Goal: Check status: Check status

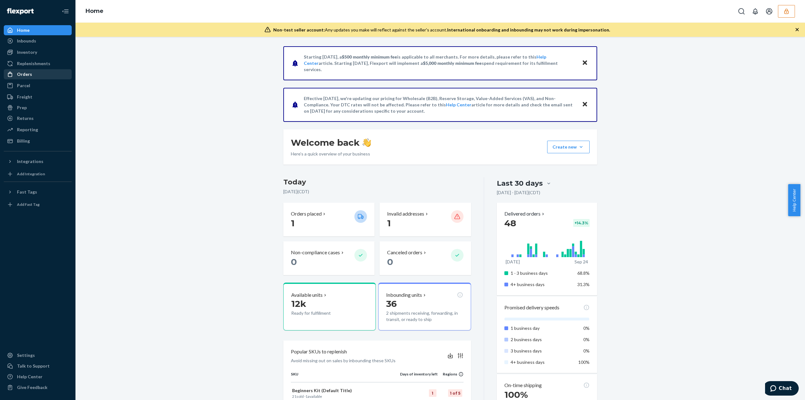
click at [23, 75] on div "Orders" at bounding box center [24, 74] width 15 height 6
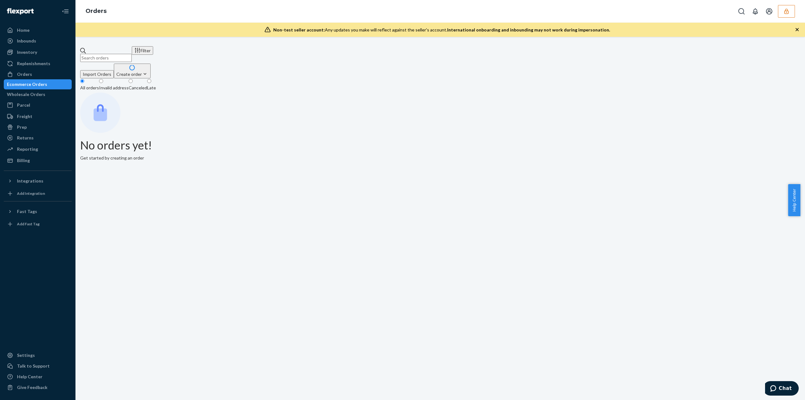
click at [121, 54] on input "text" at bounding box center [106, 58] width 52 height 8
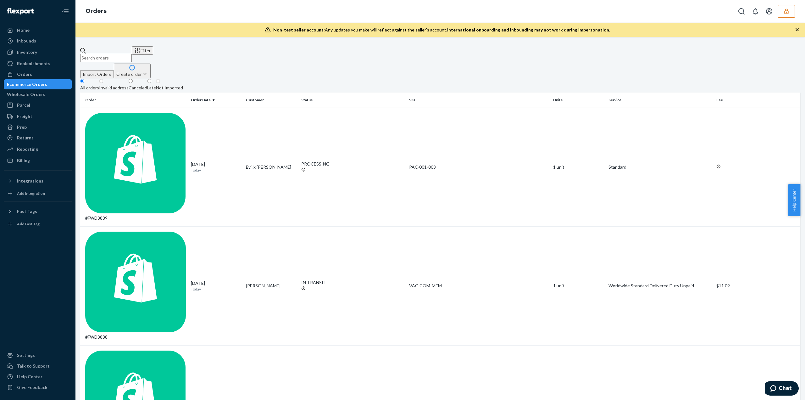
paste input "FWD3528"
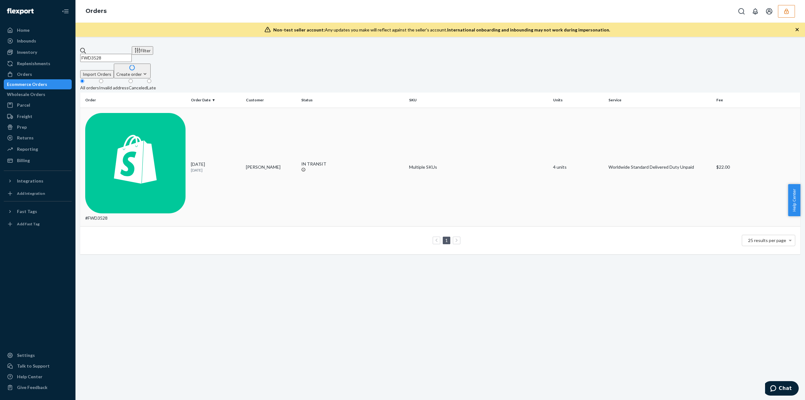
type input "FWD3528"
click at [337, 108] on td "IN TRANSIT" at bounding box center [353, 167] width 108 height 119
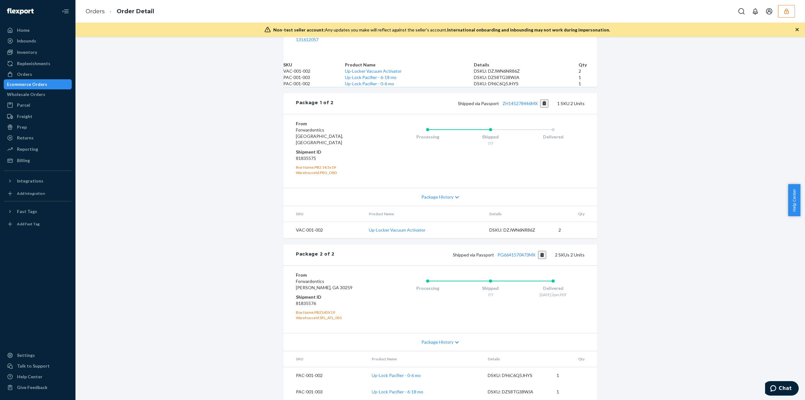
scroll to position [285, 0]
click at [514, 105] on link "ZH145278446MX" at bounding box center [520, 103] width 35 height 5
